Goal: Transaction & Acquisition: Purchase product/service

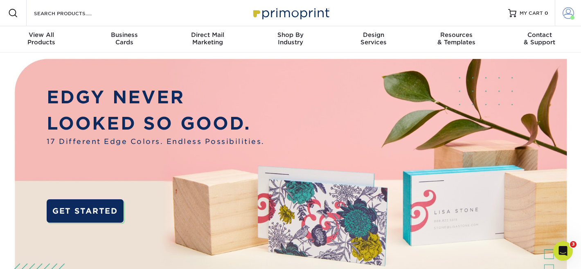
click at [572, 14] on span at bounding box center [568, 12] width 11 height 11
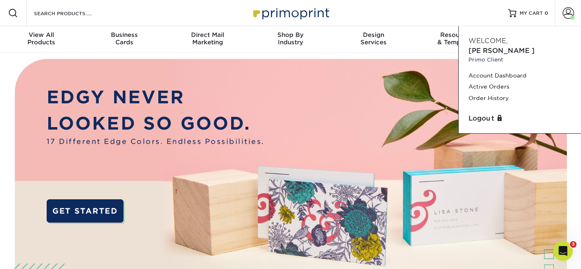
click at [447, 6] on div "Resources Menu Search Products Account Welcome, Joshua Primo Client Account Das…" at bounding box center [290, 13] width 581 height 26
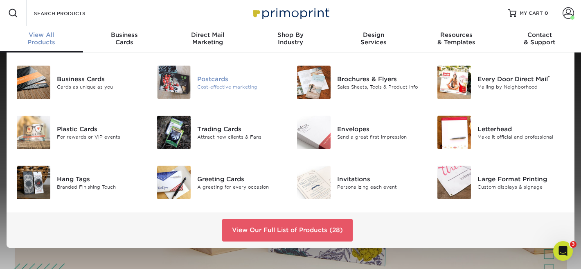
click at [174, 86] on img at bounding box center [174, 82] width 34 height 33
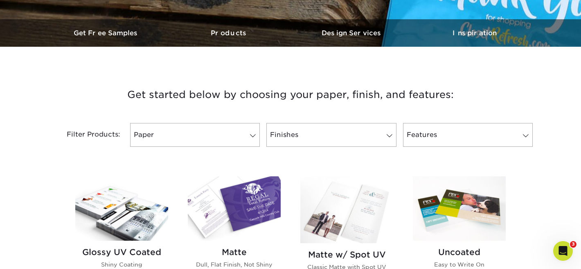
scroll to position [237, 0]
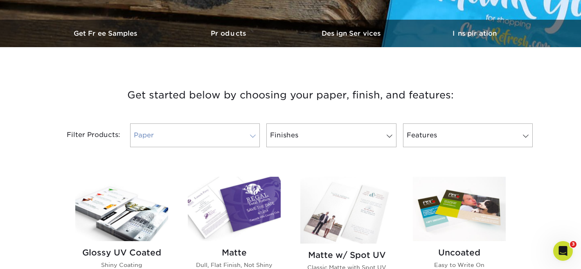
click at [241, 139] on link "Paper" at bounding box center [195, 135] width 130 height 24
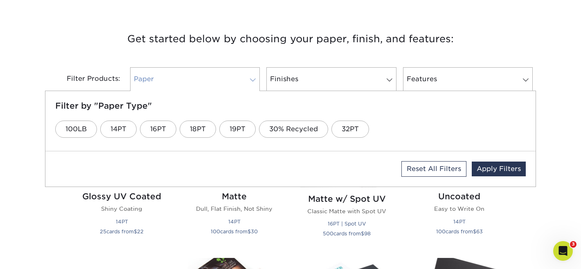
scroll to position [294, 0]
click at [238, 70] on link "Paper" at bounding box center [195, 79] width 130 height 24
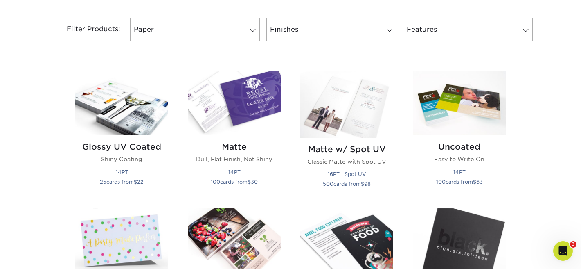
scroll to position [346, 0]
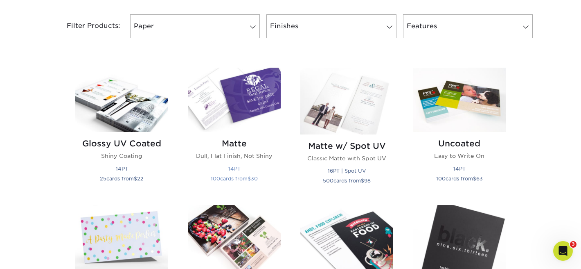
click at [233, 115] on img at bounding box center [234, 100] width 93 height 64
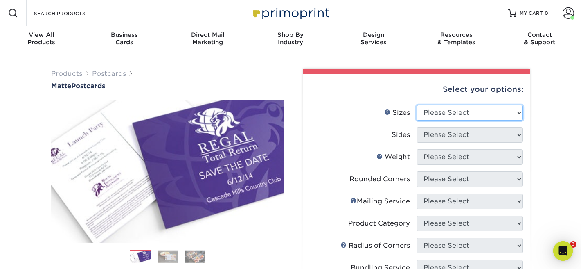
click at [459, 112] on select "Please Select 1.5" x 7" 2" x 4" 2" x 6" 2" x 7" 2" x 8" 2.12" x 5.5" 2.125" x 5…" at bounding box center [470, 113] width 106 height 16
select select "4.00x6.00"
click at [417, 105] on select "Please Select 1.5" x 7" 2" x 4" 2" x 6" 2" x 7" 2" x 8" 2.12" x 5.5" 2.125" x 5…" at bounding box center [470, 113] width 106 height 16
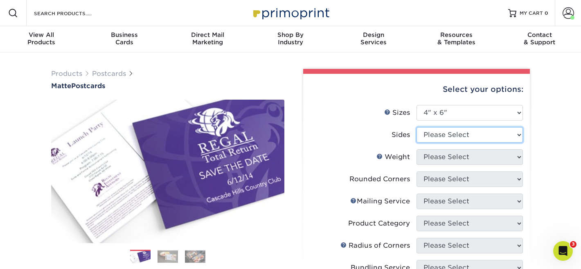
click at [434, 136] on select "Please Select Print Both Sides Print Front Only" at bounding box center [470, 135] width 106 height 16
select select "32d3c223-f82c-492b-b915-ba065a00862f"
click at [417, 127] on select "Please Select Print Both Sides Print Front Only" at bounding box center [470, 135] width 106 height 16
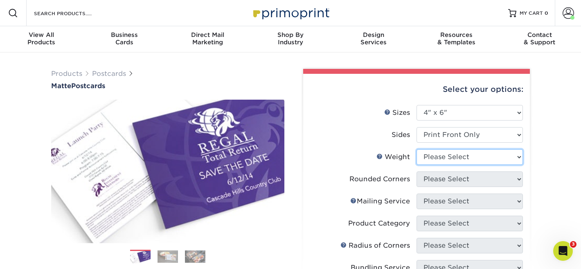
click at [437, 159] on select "Please Select 16PT 14PT" at bounding box center [470, 157] width 106 height 16
select select "14PT"
click at [417, 149] on select "Please Select 16PT 14PT" at bounding box center [470, 157] width 106 height 16
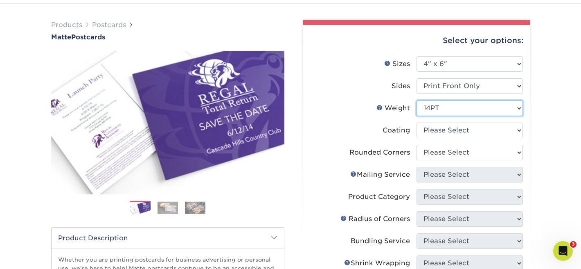
scroll to position [46, 0]
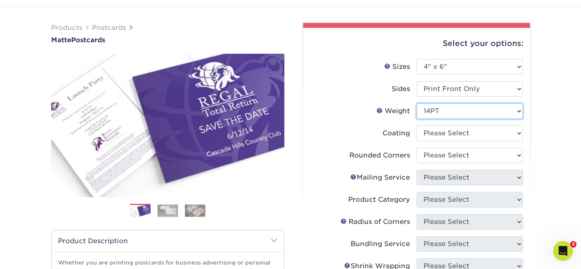
click at [434, 111] on select "Please Select 16PT 14PT" at bounding box center [470, 111] width 106 height 16
click at [417, 103] on select "Please Select 16PT 14PT" at bounding box center [470, 111] width 106 height 16
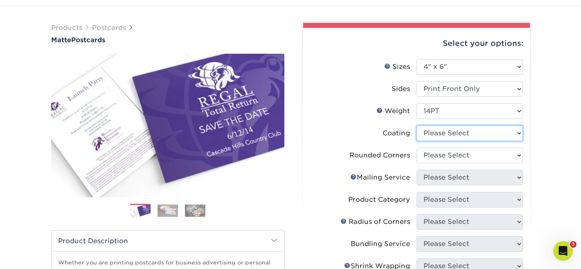
click at [427, 132] on select at bounding box center [470, 133] width 106 height 16
select select "121bb7b5-3b4d-429f-bd8d-bbf80e953313"
click at [417, 125] on select at bounding box center [470, 133] width 106 height 16
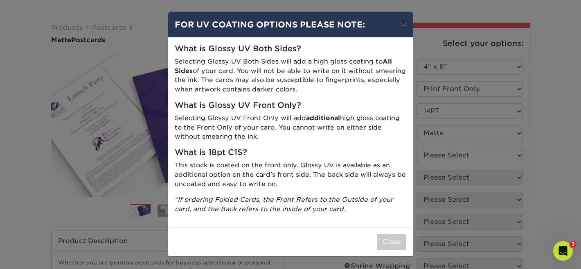
click at [402, 25] on button "×" at bounding box center [403, 23] width 19 height 23
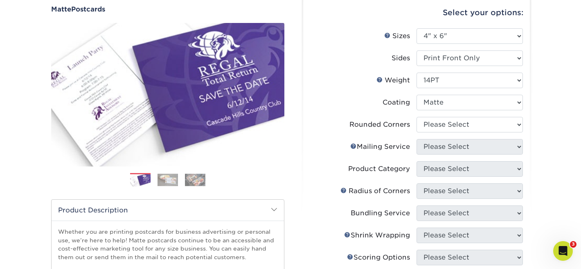
scroll to position [85, 0]
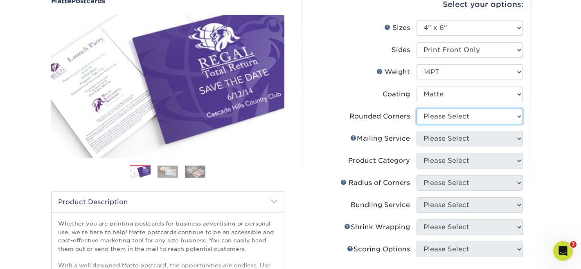
click at [436, 119] on select "Please Select Yes - Round 4 Corners No" at bounding box center [470, 116] width 106 height 16
select select "0"
click at [417, 108] on select "Please Select Yes - Round 4 Corners No" at bounding box center [470, 116] width 106 height 16
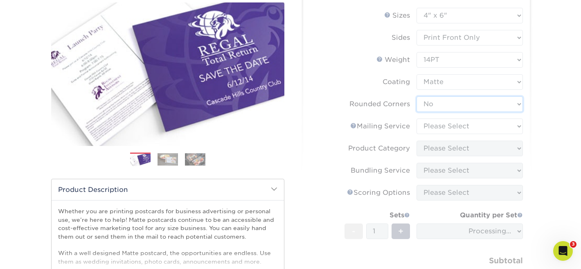
scroll to position [99, 0]
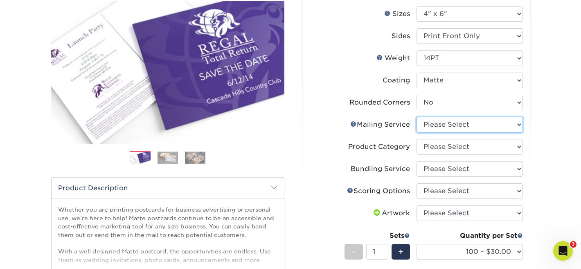
click at [436, 131] on select "Please Select No Direct Mailing Service No, I will mail/stamp/imprint Direct Ma…" at bounding box center [470, 125] width 106 height 16
select select "3e5e9bdd-d78a-4c28-a41d-fe1407925ca6"
click at [417, 117] on select "Please Select No Direct Mailing Service No, I will mail/stamp/imprint Direct Ma…" at bounding box center [470, 125] width 106 height 16
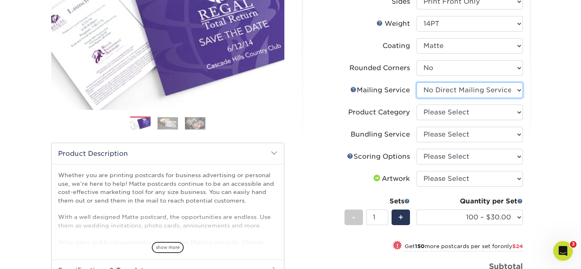
scroll to position [135, 0]
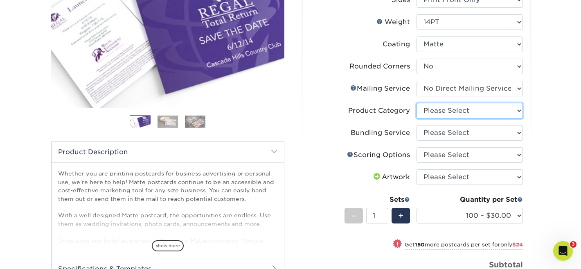
click at [440, 108] on select "Please Select Postcards" at bounding box center [470, 111] width 106 height 16
select select "9b7272e0-d6c8-4c3c-8e97-d3a1bcdab858"
click at [417, 103] on select "Please Select Postcards" at bounding box center [470, 111] width 106 height 16
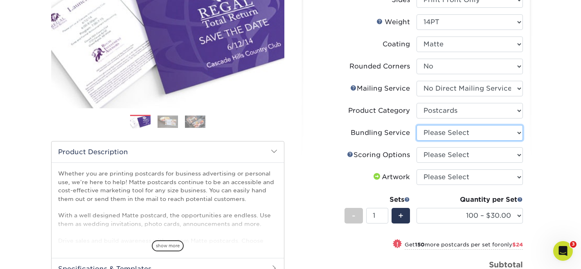
click at [435, 133] on select "Please Select No Bundling Services Yes, Bundles of 50 (+2 Days) Yes, Bundles of…" at bounding box center [470, 133] width 106 height 16
select select "58689abb-25c0-461c-a4c3-a80b627d6649"
click at [417, 125] on select "Please Select No Bundling Services Yes, Bundles of 50 (+2 Days) Yes, Bundles of…" at bounding box center [470, 133] width 106 height 16
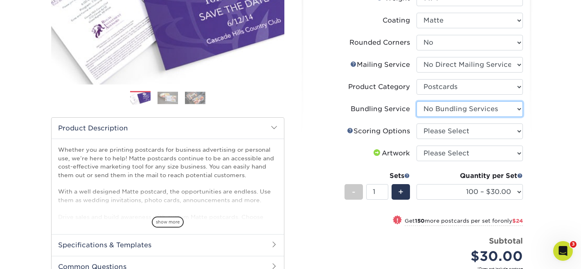
scroll to position [162, 0]
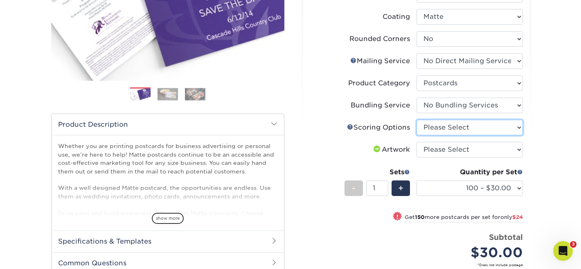
click at [437, 124] on select "Please Select No Scoring One Score" at bounding box center [470, 128] width 106 height 16
select select "16ebe401-5398-422d-8cb0-f3adbb82deb5"
click at [417, 120] on select "Please Select No Scoring One Score" at bounding box center [470, 128] width 106 height 16
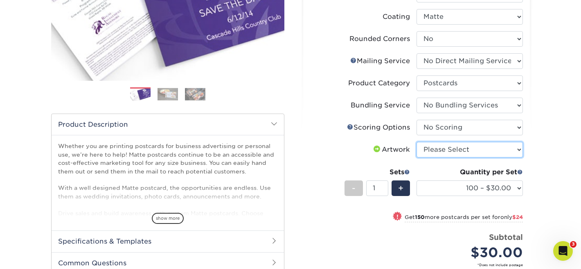
click at [432, 151] on select "Please Select I will upload files I need a design - $150" at bounding box center [470, 150] width 106 height 16
select select "upload"
click at [417, 142] on select "Please Select I will upload files I need a design - $150" at bounding box center [470, 150] width 106 height 16
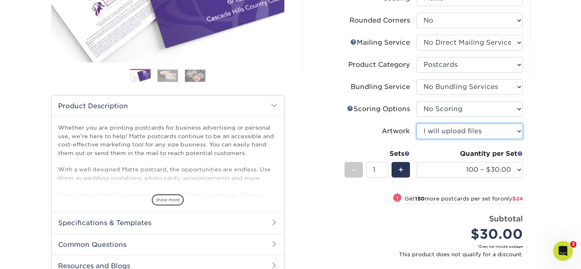
scroll to position [192, 0]
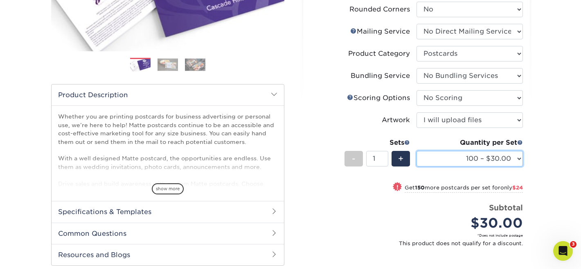
click at [441, 160] on select "100 – $30.00 250 – $54.00 500 – $64.00 1000 – $73.00 2500 – $149.00 5000 – $222…" at bounding box center [470, 159] width 106 height 16
click at [472, 158] on select "100 – $30.00 250 – $54.00 500 – $64.00 1000 – $73.00 2500 – $149.00 5000 – $222…" at bounding box center [470, 159] width 106 height 16
select select "500 – $64.00"
click at [417, 151] on select "100 – $30.00 250 – $54.00 500 – $64.00 1000 – $73.00 2500 – $149.00 5000 – $222…" at bounding box center [470, 159] width 106 height 16
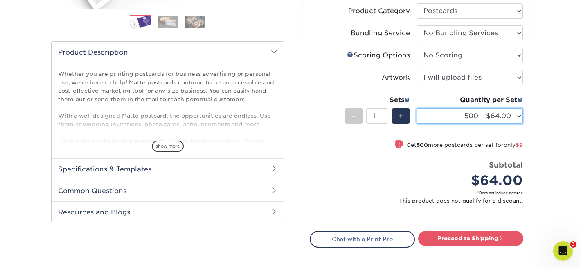
scroll to position [237, 0]
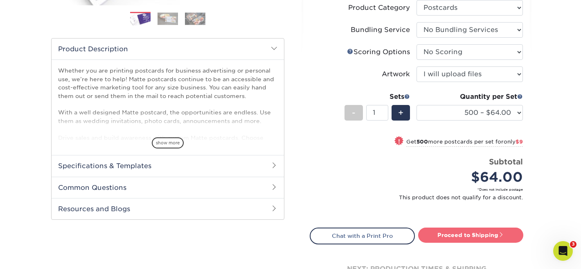
click at [446, 237] on link "Proceed to Shipping" at bounding box center [470, 234] width 105 height 15
type input "Set 1"
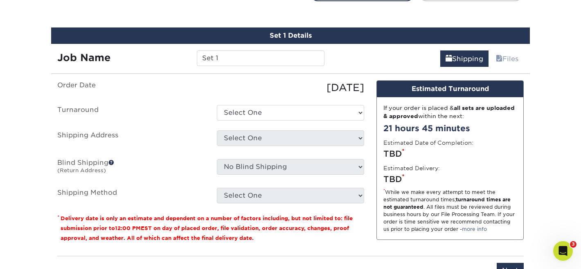
scroll to position [487, 0]
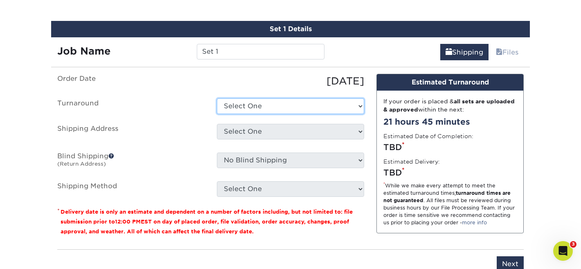
click at [248, 98] on select "Select One 2-4 Business Days 2 Day Next Business Day" at bounding box center [290, 106] width 147 height 16
select select "43e59e53-c049-4169-9808-c54638c79fb5"
click at [217, 98] on select "Select One 2-4 Business Days 2 Day Next Business Day" at bounding box center [290, 106] width 147 height 16
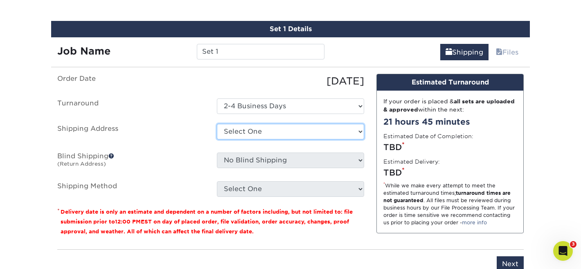
click at [243, 131] on select "Select One Hambone Home jeremy Naomi Business Card Switchback Youth Trailhead C…" at bounding box center [290, 132] width 147 height 16
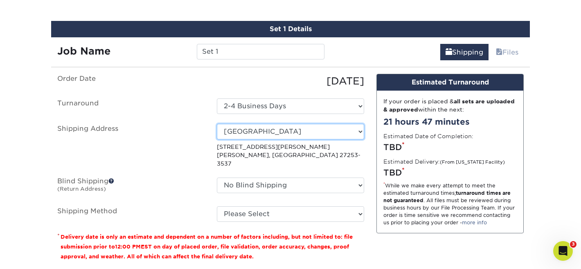
click at [271, 128] on select "Select One Hambone Home jeremy Naomi Business Card Switchback Youth Trailhead C…" at bounding box center [290, 132] width 147 height 16
select select "153717"
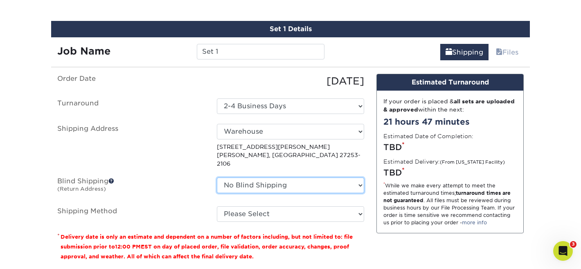
click at [240, 177] on select "No Blind Shipping Hambone Home jeremy Naomi Business Card Switchback Youth Trai…" at bounding box center [290, 185] width 147 height 16
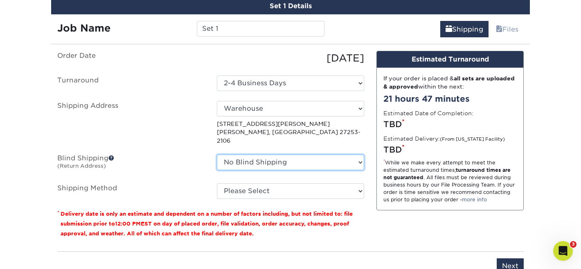
scroll to position [510, 0]
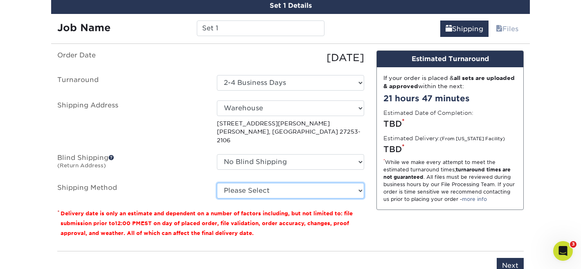
click at [244, 183] on select "Please Select Ground Shipping (+$24.75) 3 Day Shipping Service (+$29.49) 2 Day …" at bounding box center [290, 191] width 147 height 16
click at [217, 183] on select "Please Select Ground Shipping (+$24.75) 3 Day Shipping Service (+$29.49) 2 Day …" at bounding box center [290, 191] width 147 height 16
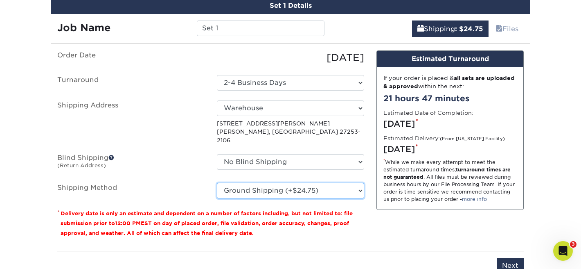
click at [250, 183] on select "Please Select Ground Shipping (+$24.75) 3 Day Shipping Service (+$29.49) 2 Day …" at bounding box center [290, 191] width 147 height 16
click at [217, 183] on select "Please Select Ground Shipping (+$24.75) 3 Day Shipping Service (+$29.49) 2 Day …" at bounding box center [290, 191] width 147 height 16
click at [251, 183] on select "Please Select Ground Shipping (+$24.75) 3 Day Shipping Service (+$29.49) 2 Day …" at bounding box center [290, 191] width 147 height 16
click at [217, 183] on select "Please Select Ground Shipping (+$24.75) 3 Day Shipping Service (+$29.49) 2 Day …" at bounding box center [290, 191] width 147 height 16
click at [255, 186] on select "Please Select Ground Shipping (+$24.75) 3 Day Shipping Service (+$29.49) 2 Day …" at bounding box center [290, 191] width 147 height 16
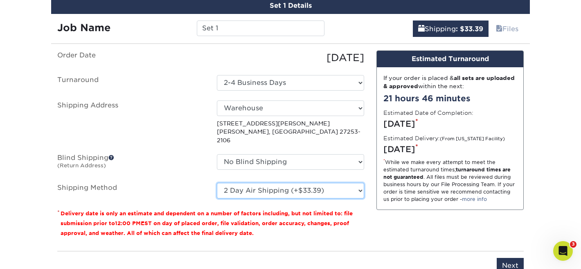
select select "03"
click at [217, 183] on select "Please Select Ground Shipping (+$24.75) 3 Day Shipping Service (+$29.49) 2 Day …" at bounding box center [290, 191] width 147 height 16
click at [267, 185] on select "Please Select Ground Shipping (+$24.75) 3 Day Shipping Service (+$29.49) 2 Day …" at bounding box center [290, 191] width 147 height 16
click at [217, 183] on select "Please Select Ground Shipping (+$24.75) 3 Day Shipping Service (+$29.49) 2 Day …" at bounding box center [290, 191] width 147 height 16
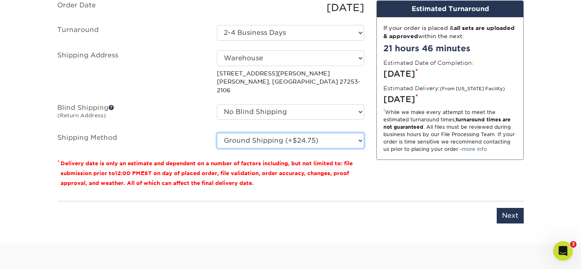
scroll to position [561, 0]
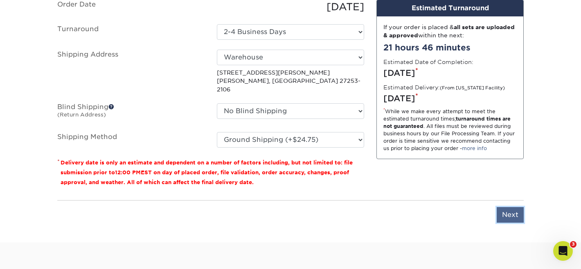
click at [514, 209] on input "Next" at bounding box center [510, 215] width 27 height 16
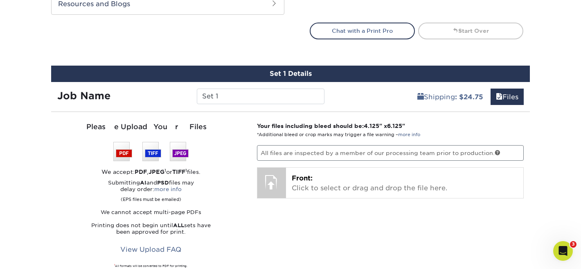
scroll to position [441, 0]
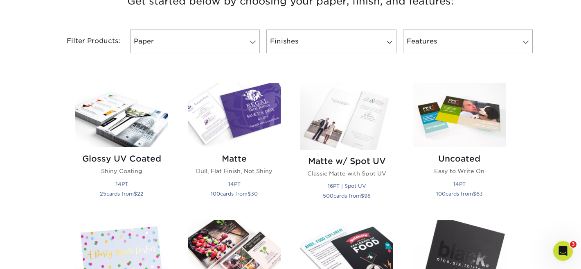
scroll to position [358, 0]
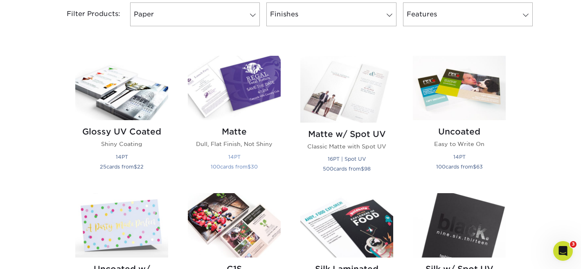
click at [243, 73] on img at bounding box center [234, 88] width 93 height 64
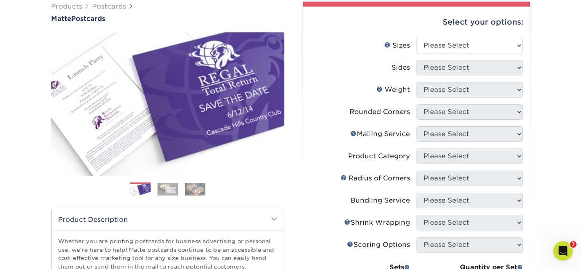
scroll to position [63, 0]
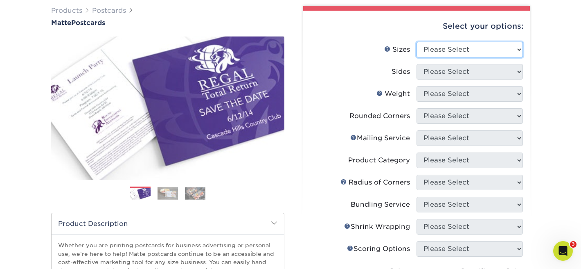
click at [433, 50] on select "Please Select 1.5" x 7" 2" x 4" 2" x 6" 2" x 7" 2" x 8" 2.12" x 5.5" 2.125" x 5…" at bounding box center [470, 50] width 106 height 16
select select "4.00x6.00"
click at [417, 42] on select "Please Select 1.5" x 7" 2" x 4" 2" x 6" 2" x 7" 2" x 8" 2.12" x 5.5" 2.125" x 5…" at bounding box center [470, 50] width 106 height 16
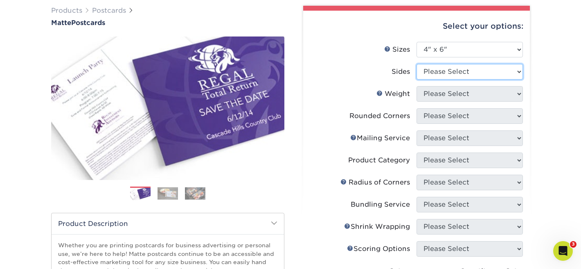
click at [429, 72] on select "Please Select Print Both Sides Print Front Only" at bounding box center [470, 72] width 106 height 16
select select "32d3c223-f82c-492b-b915-ba065a00862f"
click at [417, 64] on select "Please Select Print Both Sides Print Front Only" at bounding box center [470, 72] width 106 height 16
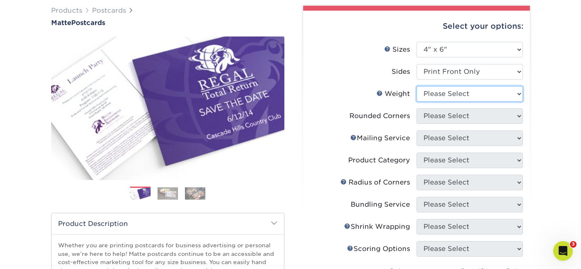
click at [438, 97] on select "Please Select 16PT 14PT" at bounding box center [470, 94] width 106 height 16
select select "14PT"
click at [417, 86] on select "Please Select 16PT 14PT" at bounding box center [470, 94] width 106 height 16
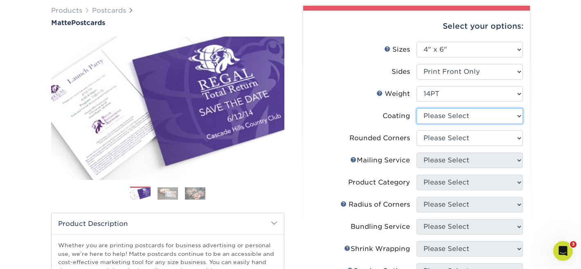
click at [437, 118] on select at bounding box center [470, 116] width 106 height 16
select select "121bb7b5-3b4d-429f-bd8d-bbf80e953313"
click at [417, 108] on select at bounding box center [470, 116] width 106 height 16
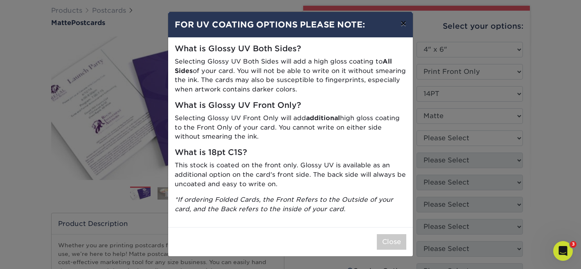
click at [404, 24] on button "×" at bounding box center [403, 23] width 19 height 23
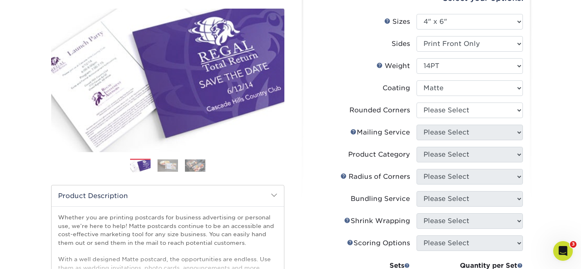
scroll to position [102, 0]
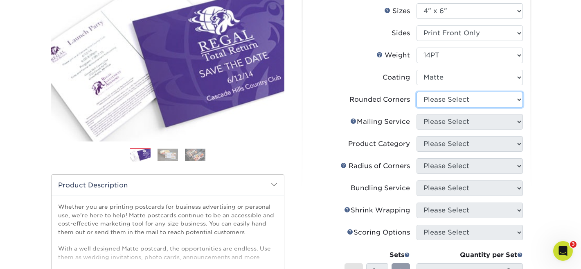
click at [436, 100] on select "Please Select Yes - Round 4 Corners No" at bounding box center [470, 100] width 106 height 16
select select "0"
click at [417, 92] on select "Please Select Yes - Round 4 Corners No" at bounding box center [470, 100] width 106 height 16
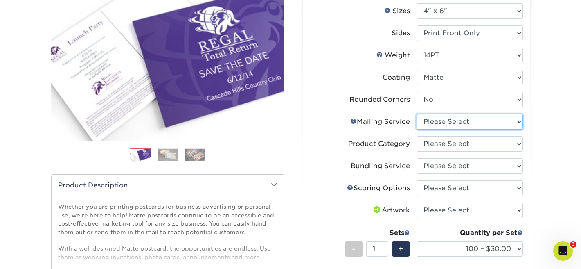
click at [435, 122] on select "Please Select No Direct Mailing Service No, I will mail/stamp/imprint Direct Ma…" at bounding box center [470, 122] width 106 height 16
select select "3e5e9bdd-d78a-4c28-a41d-fe1407925ca6"
click at [417, 114] on select "Please Select No Direct Mailing Service No, I will mail/stamp/imprint Direct Ma…" at bounding box center [470, 122] width 106 height 16
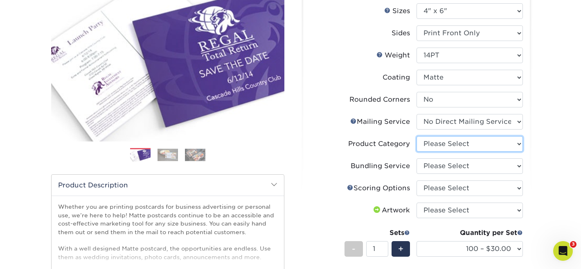
click at [434, 145] on select "Please Select Postcards" at bounding box center [470, 144] width 106 height 16
select select "9b7272e0-d6c8-4c3c-8e97-d3a1bcdab858"
click at [417, 136] on select "Please Select Postcards" at bounding box center [470, 144] width 106 height 16
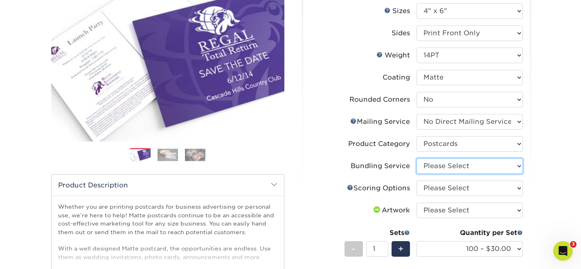
click at [433, 165] on select "Please Select No Bundling Services Yes, Bundles of 50 (+2 Days) Yes, Bundles of…" at bounding box center [470, 166] width 106 height 16
select select "58689abb-25c0-461c-a4c3-a80b627d6649"
click at [417, 158] on select "Please Select No Bundling Services Yes, Bundles of 50 (+2 Days) Yes, Bundles of…" at bounding box center [470, 166] width 106 height 16
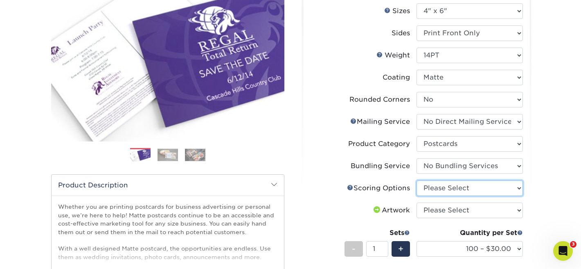
click at [431, 188] on select "Please Select No Scoring One Score" at bounding box center [470, 188] width 106 height 16
select select "16ebe401-5398-422d-8cb0-f3adbb82deb5"
click at [417, 180] on select "Please Select No Scoring One Score" at bounding box center [470, 188] width 106 height 16
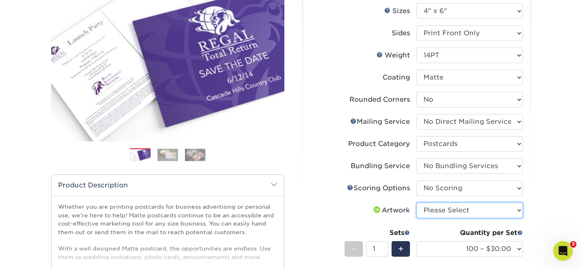
click at [427, 212] on select "Please Select I will upload files I need a design - $150" at bounding box center [470, 210] width 106 height 16
select select "upload"
click at [417, 202] on select "Please Select I will upload files I need a design - $150" at bounding box center [470, 210] width 106 height 16
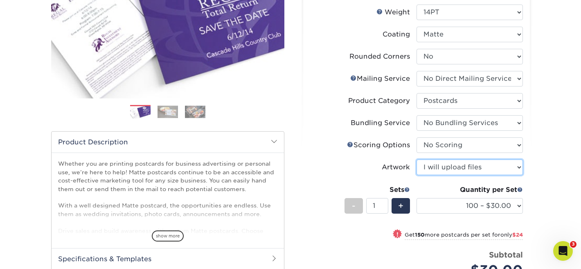
scroll to position [145, 0]
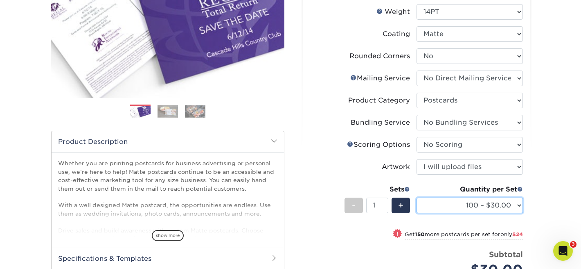
click at [442, 207] on select "100 – $30.00 250 – $54.00 500 – $64.00 1000 – $73.00 2500 – $149.00 5000 – $222…" at bounding box center [470, 205] width 106 height 16
select select "500 – $64.00"
click at [417, 197] on select "100 – $30.00 250 – $54.00 500 – $64.00 1000 – $73.00 2500 – $149.00 5000 – $222…" at bounding box center [470, 205] width 106 height 16
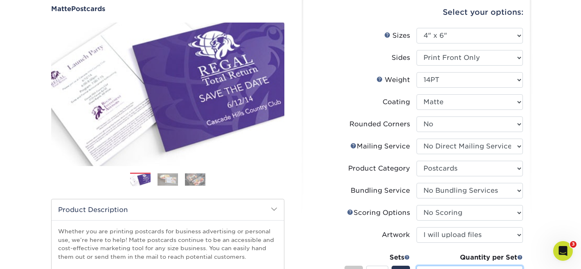
scroll to position [71, 0]
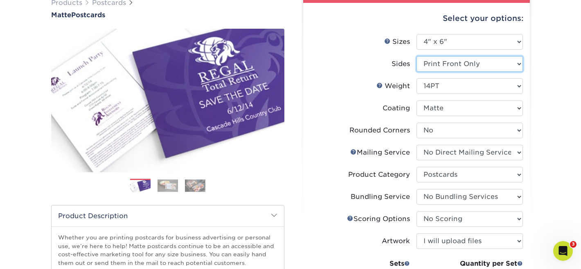
click at [440, 63] on select "Please Select Print Both Sides Print Front Only" at bounding box center [470, 64] width 106 height 16
select select "13abbda7-1d64-4f25-8bb2-c179b224825d"
click at [417, 56] on select "Please Select Print Both Sides Print Front Only" at bounding box center [470, 64] width 106 height 16
select select "-1"
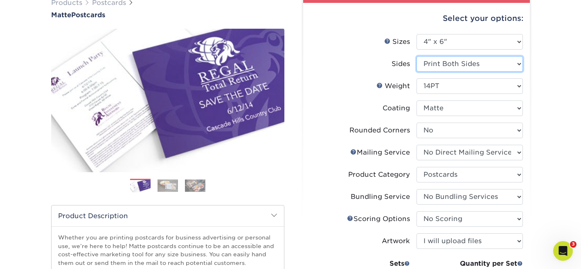
select select "-1"
select select
select select "-1"
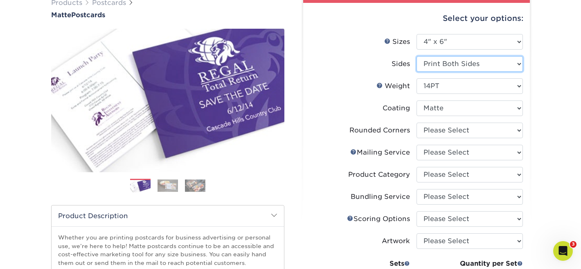
select select "-1"
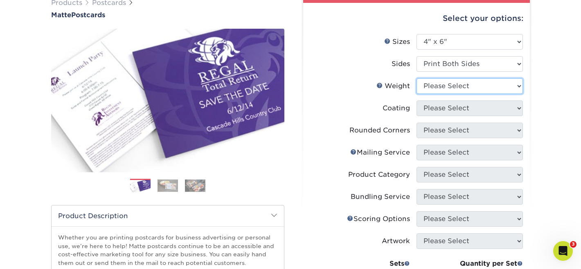
click at [437, 89] on select "Please Select 16PT 14PT" at bounding box center [470, 86] width 106 height 16
select select "14PT"
click at [417, 78] on select "Please Select 16PT 14PT" at bounding box center [470, 86] width 106 height 16
select select
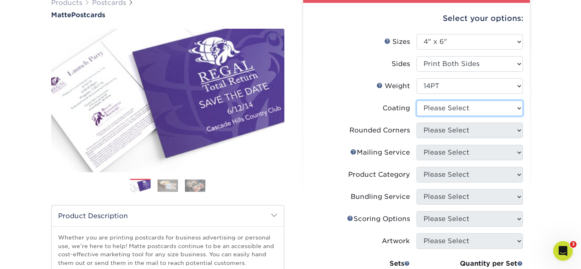
click at [440, 110] on select at bounding box center [470, 108] width 106 height 16
select select "121bb7b5-3b4d-429f-bd8d-bbf80e953313"
click at [417, 100] on select at bounding box center [470, 108] width 106 height 16
select select
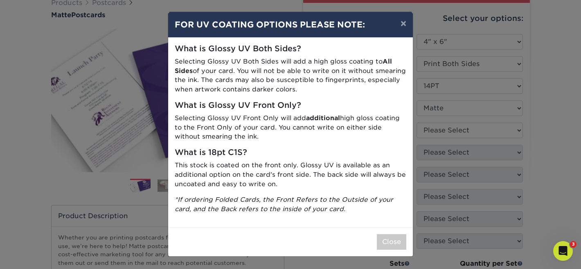
click at [434, 134] on div "× FOR UV COATING OPTIONS PLEASE NOTE: What is Glossy UV Both Sides? Selecting G…" at bounding box center [290, 134] width 581 height 269
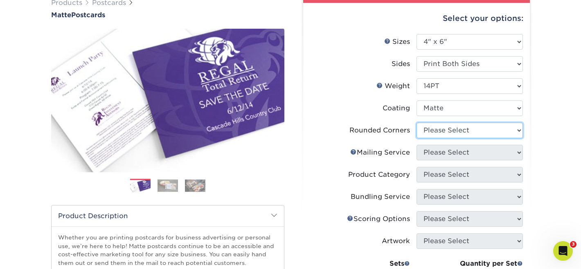
click at [431, 128] on select "Please Select Yes - Round 4 Corners No" at bounding box center [470, 130] width 106 height 16
select select "0"
click at [417, 122] on select "Please Select Yes - Round 4 Corners No" at bounding box center [470, 130] width 106 height 16
select select "-1"
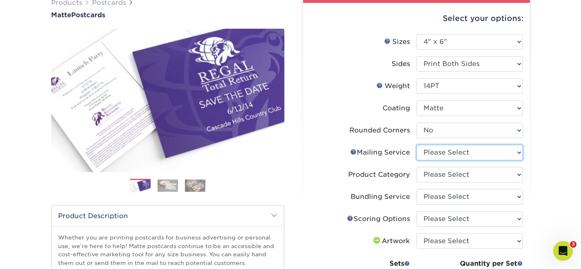
click at [437, 152] on select "Please Select No Direct Mailing Service No, I will mail/stamp/imprint Direct Ma…" at bounding box center [470, 153] width 106 height 16
select select "3e5e9bdd-d78a-4c28-a41d-fe1407925ca6"
click at [417, 145] on select "Please Select No Direct Mailing Service No, I will mail/stamp/imprint Direct Ma…" at bounding box center [470, 153] width 106 height 16
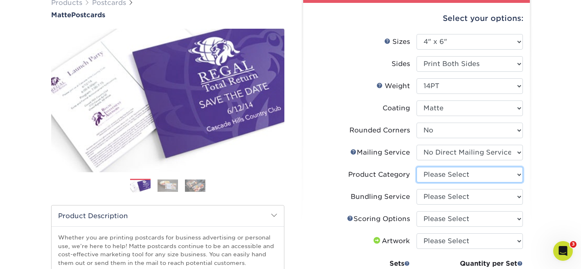
click at [434, 177] on select "Please Select Postcards" at bounding box center [470, 175] width 106 height 16
select select "9b7272e0-d6c8-4c3c-8e97-d3a1bcdab858"
click at [417, 167] on select "Please Select Postcards" at bounding box center [470, 175] width 106 height 16
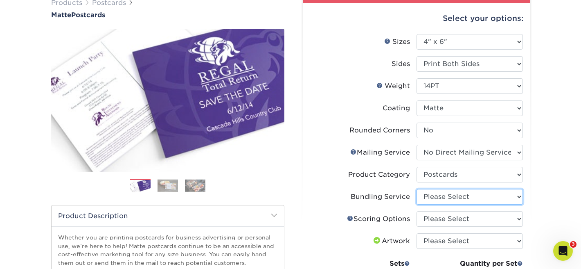
click at [438, 195] on select "Please Select No Bundling Services Yes, Bundles of 50 (+2 Days) Yes, Bundles of…" at bounding box center [470, 197] width 106 height 16
select select "58689abb-25c0-461c-a4c3-a80b627d6649"
click at [417, 189] on select "Please Select No Bundling Services Yes, Bundles of 50 (+2 Days) Yes, Bundles of…" at bounding box center [470, 197] width 106 height 16
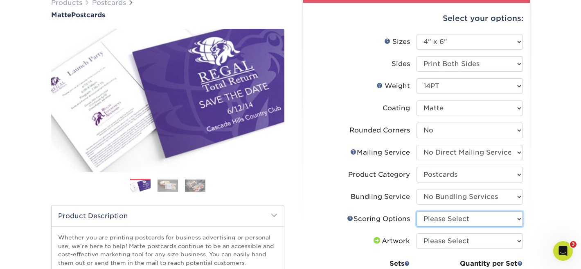
click at [434, 217] on select "Please Select No Scoring One Score" at bounding box center [470, 219] width 106 height 16
select select "16ebe401-5398-422d-8cb0-f3adbb82deb5"
click at [417, 211] on select "Please Select No Scoring One Score" at bounding box center [470, 219] width 106 height 16
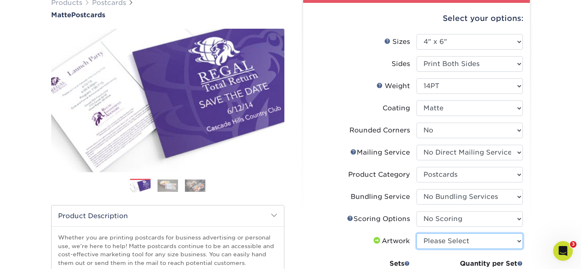
click at [432, 242] on select "Please Select I will upload files I need a design - $150" at bounding box center [470, 241] width 106 height 16
select select "upload"
click at [417, 233] on select "Please Select I will upload files I need a design - $150" at bounding box center [470, 241] width 106 height 16
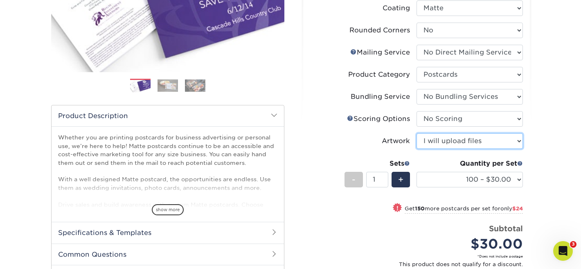
scroll to position [185, 0]
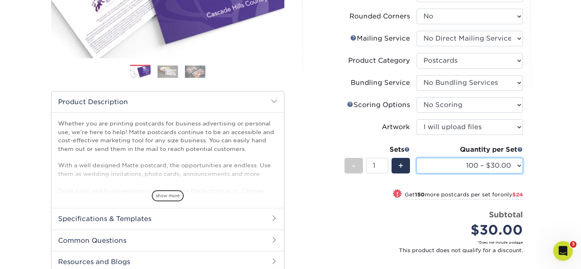
click at [427, 158] on select "100 – $30.00 250 – $54.00 500 – $64.00 1000 – $73.00 2500 – $149.00 5000 – $222…" at bounding box center [470, 166] width 106 height 16
select select "500 – $64.00"
click at [417, 158] on select "100 – $30.00 250 – $54.00 500 – $64.00 1000 – $73.00 2500 – $149.00 5000 – $222…" at bounding box center [470, 166] width 106 height 16
click at [419, 180] on div "Quantity per Set 100 – $30.00 250 – $54.00 500 – $64.00 1000 – $73.00 2500 – $1…" at bounding box center [470, 164] width 106 height 38
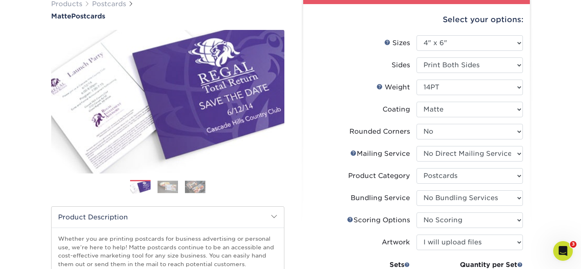
scroll to position [43, 0]
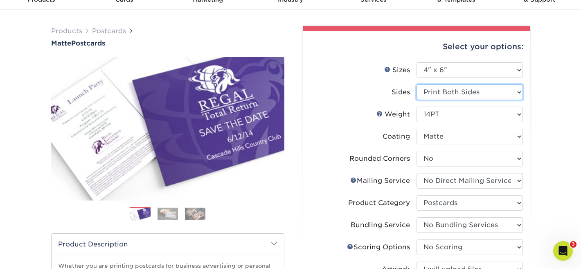
click at [435, 93] on select "Please Select Print Both Sides Print Front Only" at bounding box center [470, 92] width 106 height 16
select select "32d3c223-f82c-492b-b915-ba065a00862f"
click at [417, 84] on select "Please Select Print Both Sides Print Front Only" at bounding box center [470, 92] width 106 height 16
select select "-1"
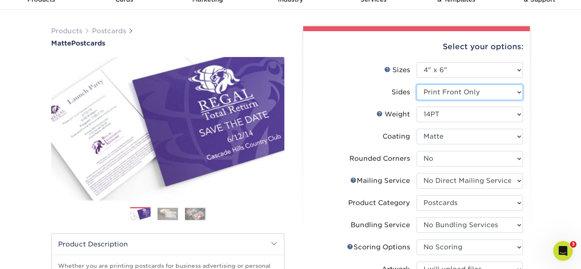
select select "-1"
select select
select select "-1"
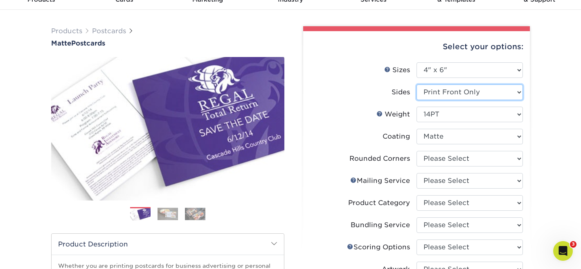
select select "-1"
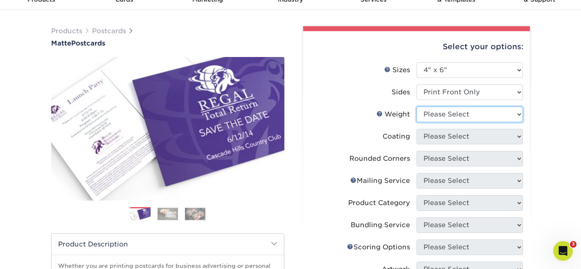
click at [439, 112] on select "Please Select 16PT 14PT" at bounding box center [470, 114] width 106 height 16
select select "14PT"
click at [417, 106] on select "Please Select 16PT 14PT" at bounding box center [470, 114] width 106 height 16
select select
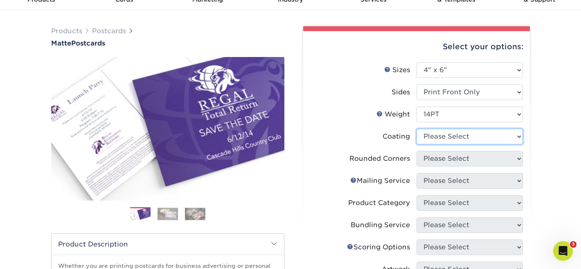
click at [442, 140] on select at bounding box center [470, 137] width 106 height 16
select select "121bb7b5-3b4d-429f-bd8d-bbf80e953313"
click at [417, 129] on select at bounding box center [470, 137] width 106 height 16
select select
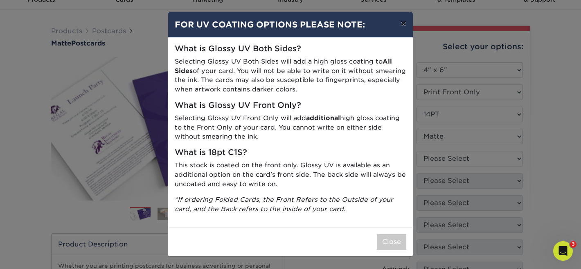
click at [402, 25] on button "×" at bounding box center [403, 23] width 19 height 23
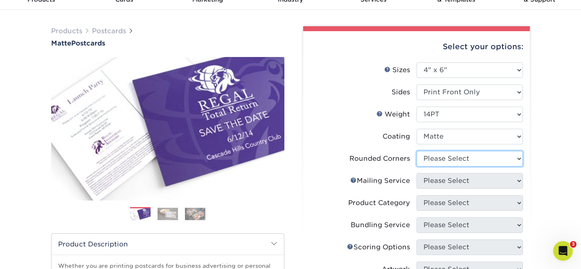
click at [438, 159] on select "Please Select Yes - Round 4 Corners No" at bounding box center [470, 159] width 106 height 16
select select "0"
click at [417, 151] on select "Please Select Yes - Round 4 Corners No" at bounding box center [470, 159] width 106 height 16
select select "-1"
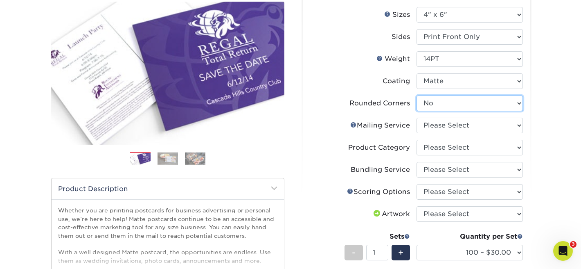
scroll to position [104, 0]
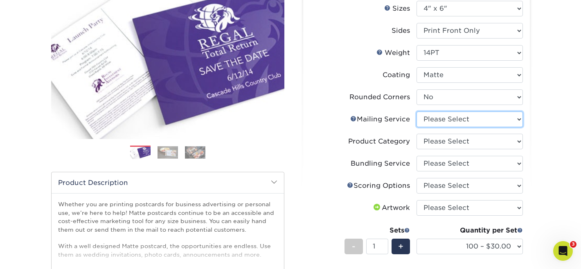
click at [436, 120] on select "Please Select No Direct Mailing Service No, I will mail/stamp/imprint Direct Ma…" at bounding box center [470, 119] width 106 height 16
select select "3e5e9bdd-d78a-4c28-a41d-fe1407925ca6"
click at [417, 111] on select "Please Select No Direct Mailing Service No, I will mail/stamp/imprint Direct Ma…" at bounding box center [470, 119] width 106 height 16
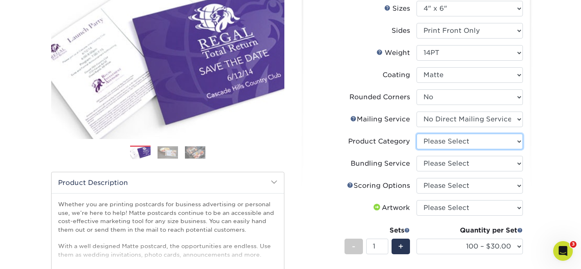
click at [434, 142] on select "Please Select Postcards" at bounding box center [470, 141] width 106 height 16
select select "9b7272e0-d6c8-4c3c-8e97-d3a1bcdab858"
click at [417, 133] on select "Please Select Postcards" at bounding box center [470, 141] width 106 height 16
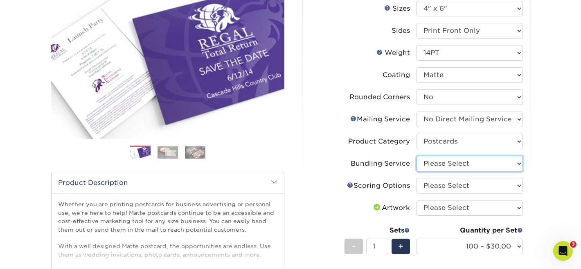
click at [435, 163] on select "Please Select No Bundling Services Yes, Bundles of 50 (+2 Days) Yes, Bundles of…" at bounding box center [470, 164] width 106 height 16
select select "58689abb-25c0-461c-a4c3-a80b627d6649"
click at [417, 156] on select "Please Select No Bundling Services Yes, Bundles of 50 (+2 Days) Yes, Bundles of…" at bounding box center [470, 164] width 106 height 16
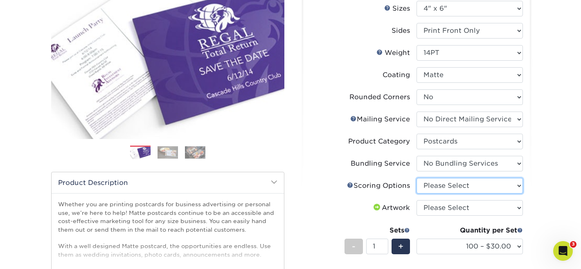
click at [431, 184] on select "Please Select No Scoring One Score" at bounding box center [470, 186] width 106 height 16
select select "16ebe401-5398-422d-8cb0-f3adbb82deb5"
click at [417, 178] on select "Please Select No Scoring One Score" at bounding box center [470, 186] width 106 height 16
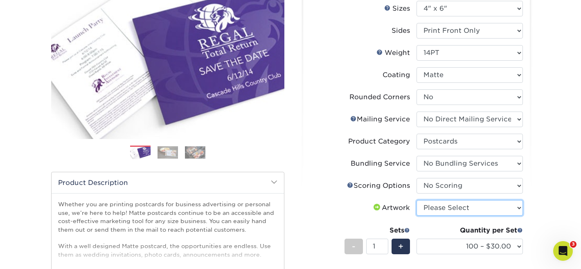
click at [433, 208] on select "Please Select I will upload files I need a design - $150" at bounding box center [470, 208] width 106 height 16
select select "upload"
click at [417, 200] on select "Please Select I will upload files I need a design - $150" at bounding box center [470, 208] width 106 height 16
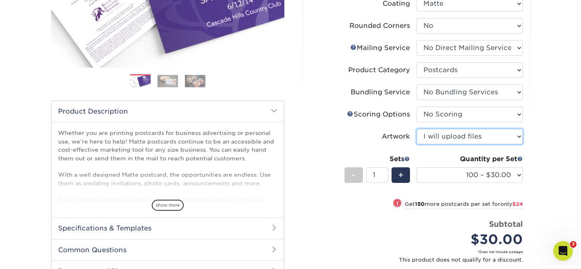
scroll to position [177, 0]
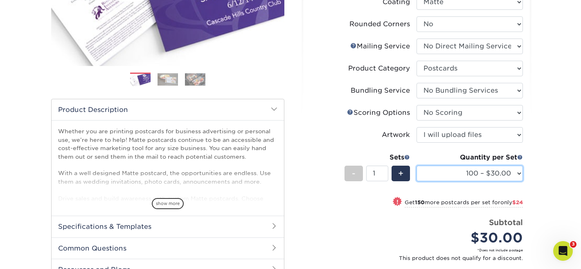
click at [431, 176] on select "100 – $30.00 250 – $54.00 500 – $64.00 1000 – $73.00 2500 – $149.00 5000 – $222…" at bounding box center [470, 173] width 106 height 16
select select "500 – $64.00"
click at [417, 165] on select "100 – $30.00 250 – $54.00 500 – $64.00 1000 – $73.00 2500 – $149.00 5000 – $222…" at bounding box center [470, 173] width 106 height 16
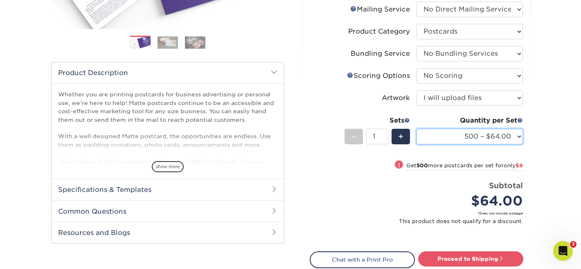
scroll to position [217, 0]
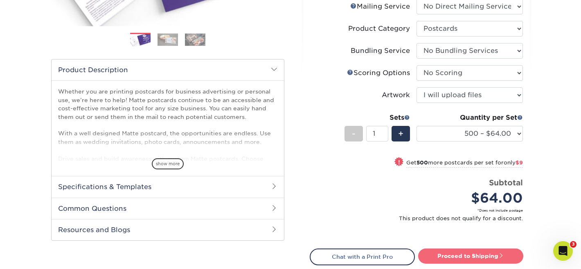
click at [456, 260] on link "Proceed to Shipping" at bounding box center [470, 255] width 105 height 15
type input "Set 1"
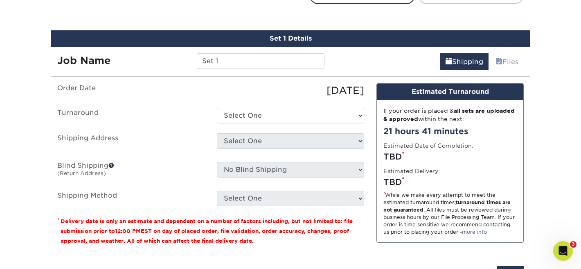
scroll to position [487, 0]
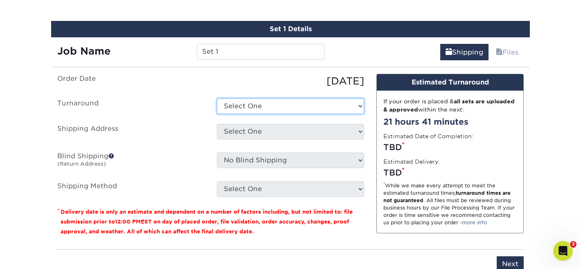
click at [237, 107] on select "Select One 2-4 Business Days 2 Day Next Business Day" at bounding box center [290, 106] width 147 height 16
select select "43e59e53-c049-4169-9808-c54638c79fb5"
click at [217, 98] on select "Select One 2-4 Business Days 2 Day Next Business Day" at bounding box center [290, 106] width 147 height 16
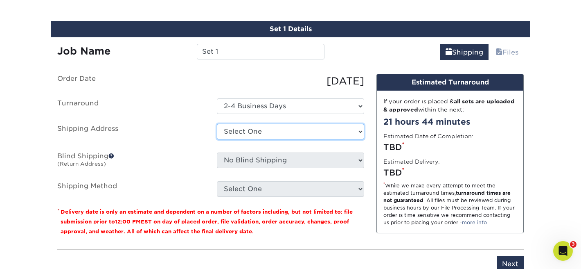
click at [232, 134] on select "Select One Hambone Home jeremy Naomi Business Card Switchback Youth Trailhead C…" at bounding box center [290, 132] width 147 height 16
select select "153717"
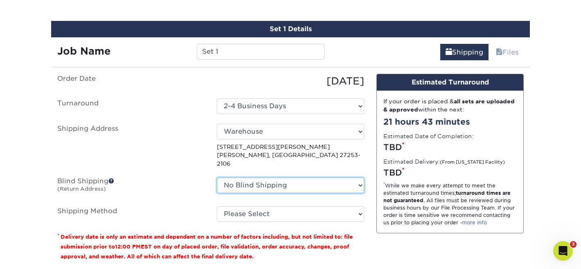
click at [232, 177] on select "No Blind Shipping Hambone Home jeremy Naomi Business Card Switchback Youth Trai…" at bounding box center [290, 185] width 147 height 16
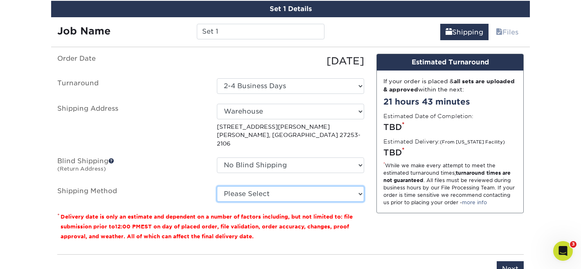
click at [237, 187] on select "Please Select Ground Shipping (+$24.75) 3 Day Shipping Service (+$29.49) 2 Day …" at bounding box center [290, 194] width 147 height 16
select select "03"
click at [217, 186] on select "Please Select Ground Shipping (+$24.75) 3 Day Shipping Service (+$29.49) 2 Day …" at bounding box center [290, 194] width 147 height 16
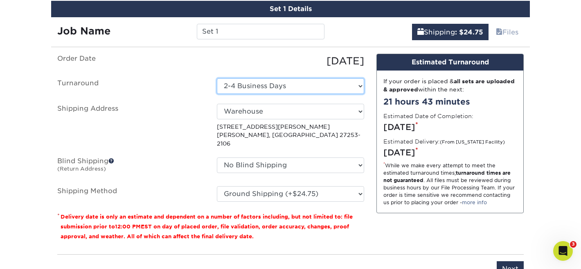
click at [255, 86] on select "Select One 2-4 Business Days 2 Day Next Business Day" at bounding box center [290, 86] width 147 height 16
select select "697c64a1-e27f-48ed-8271-35a1d9e9a9e8"
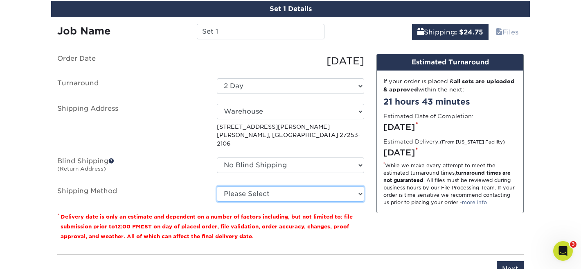
click at [229, 186] on select "Please Select Ground Shipping (+$24.75) 3 Day Shipping Service (+$29.49) 2 Day …" at bounding box center [290, 194] width 147 height 16
select select "03"
click at [217, 186] on select "Please Select Ground Shipping (+$24.75) 3 Day Shipping Service (+$29.49) 2 Day …" at bounding box center [290, 194] width 147 height 16
click at [243, 187] on select "Please Select Ground Shipping (+$24.75) 3 Day Shipping Service (+$29.49) 2 Day …" at bounding box center [290, 194] width 147 height 16
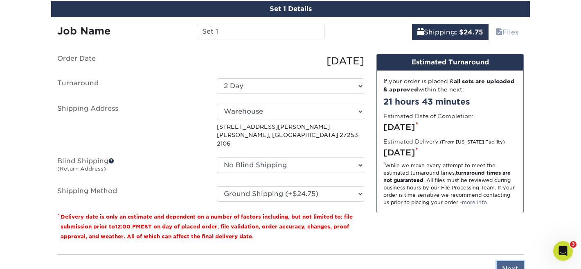
click at [502, 261] on input "Next" at bounding box center [510, 269] width 27 height 16
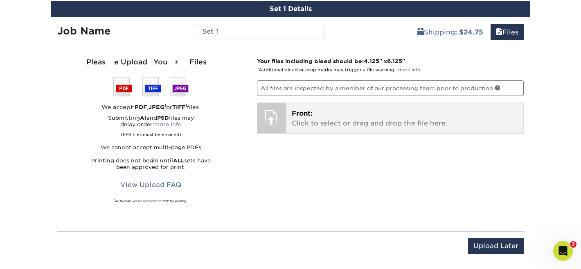
click at [304, 113] on span "Front:" at bounding box center [302, 113] width 21 height 8
click at [307, 110] on span "Front:" at bounding box center [302, 113] width 21 height 8
click at [290, 119] on div "Front: Click to select or drag and drop the file here. Choose file" at bounding box center [405, 118] width 238 height 30
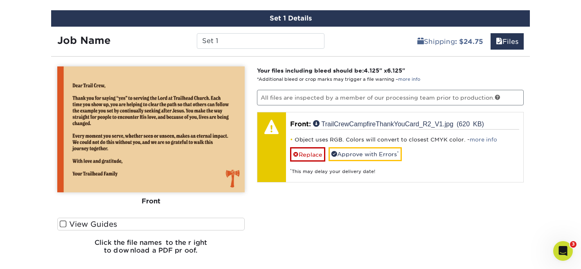
scroll to position [489, 0]
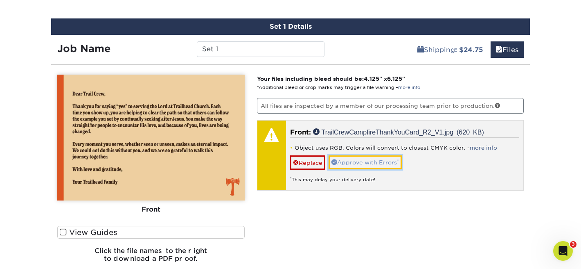
click at [365, 163] on link "Approve with Errors *" at bounding box center [365, 162] width 73 height 14
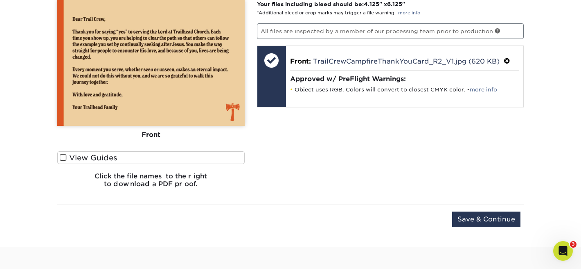
scroll to position [565, 0]
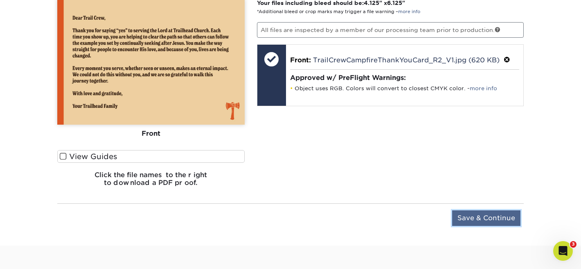
click at [474, 218] on input "Save & Continue" at bounding box center [486, 218] width 68 height 16
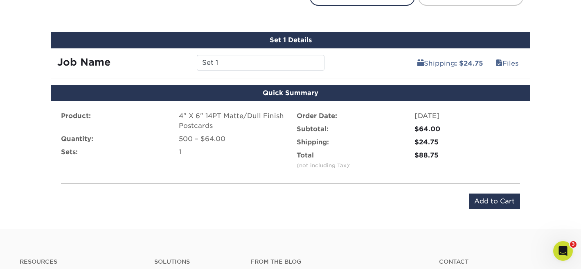
scroll to position [479, 0]
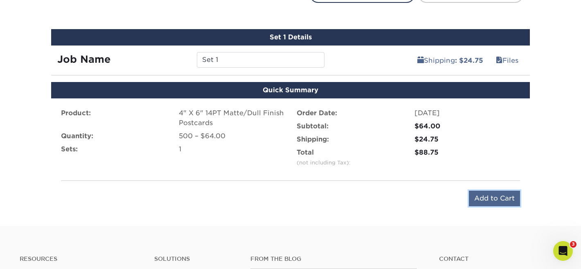
click at [483, 198] on input "Add to Cart" at bounding box center [494, 198] width 51 height 16
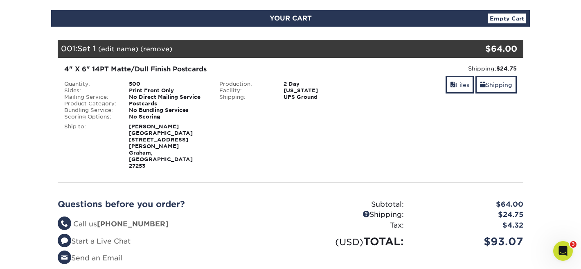
scroll to position [129, 0]
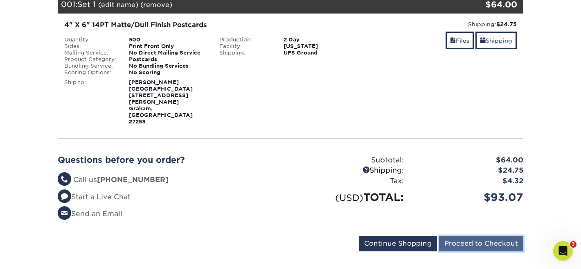
click at [480, 235] on input "Proceed to Checkout" at bounding box center [481, 243] width 84 height 16
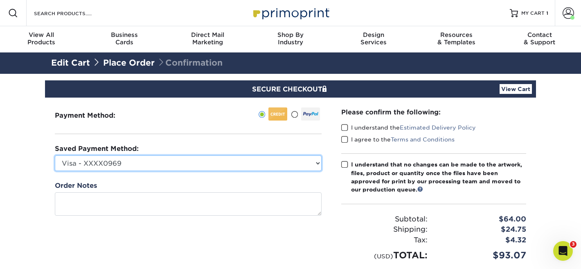
click at [196, 167] on select "Visa - XXXX0969 Visa - XXXX5802 Visa - XXXX5514 Discover - XXXX4226 Visa - XXXX…" at bounding box center [188, 163] width 267 height 16
select select "66667"
click at [55, 155] on select "Visa - XXXX0969 Visa - XXXX5802 Visa - XXXX5514 Discover - XXXX4226 Visa - XXXX…" at bounding box center [188, 163] width 267 height 16
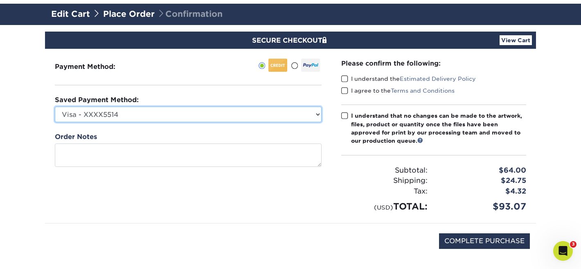
scroll to position [49, 0]
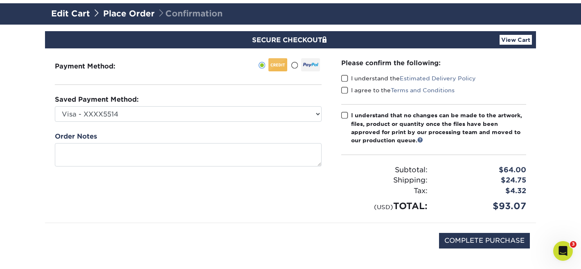
click at [346, 77] on span at bounding box center [344, 79] width 7 height 8
click at [0, 0] on input "I understand the Estimated Delivery Policy" at bounding box center [0, 0] width 0 height 0
click at [345, 88] on span at bounding box center [344, 90] width 7 height 8
click at [0, 0] on input "I agree to the Terms and Conditions" at bounding box center [0, 0] width 0 height 0
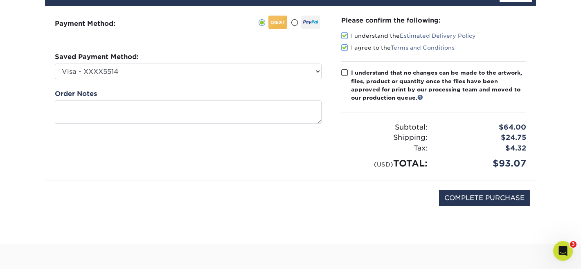
scroll to position [93, 0]
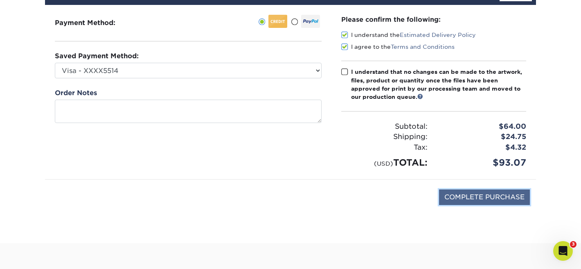
click at [479, 198] on input "COMPLETE PURCHASE" at bounding box center [484, 197] width 91 height 16
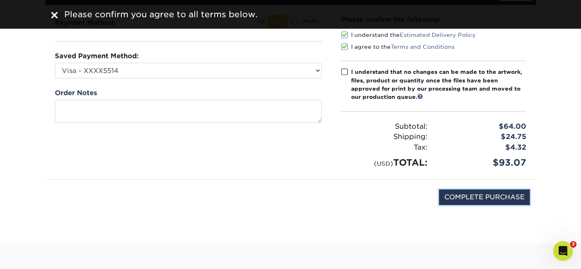
scroll to position [34, 0]
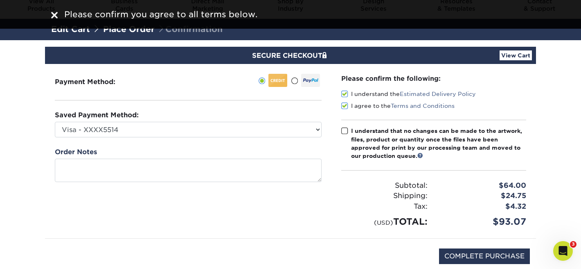
click at [346, 131] on span at bounding box center [344, 131] width 7 height 8
click at [0, 0] on input "I understand that no changes can be made to the artwork, files, product or quan…" at bounding box center [0, 0] width 0 height 0
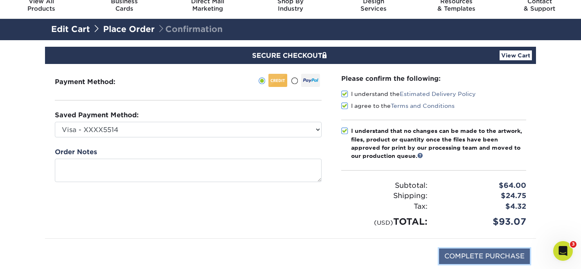
click at [454, 260] on input "COMPLETE PURCHASE" at bounding box center [484, 256] width 91 height 16
type input "PROCESSING, PLEASE WAIT..."
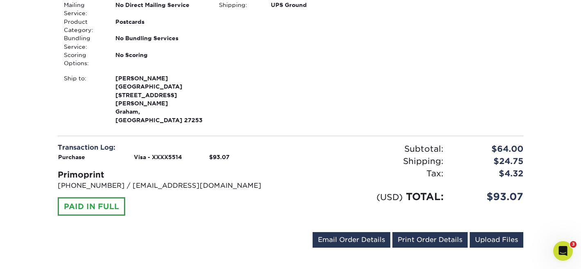
scroll to position [289, 0]
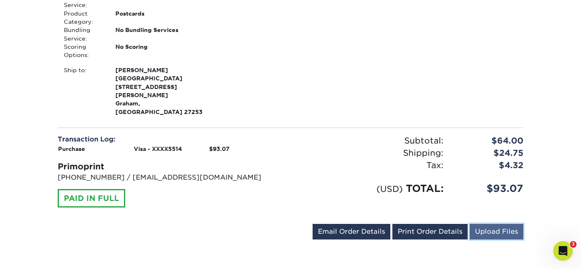
click at [500, 224] on link "Upload Files" at bounding box center [497, 232] width 54 height 16
